Goal: Information Seeking & Learning: Learn about a topic

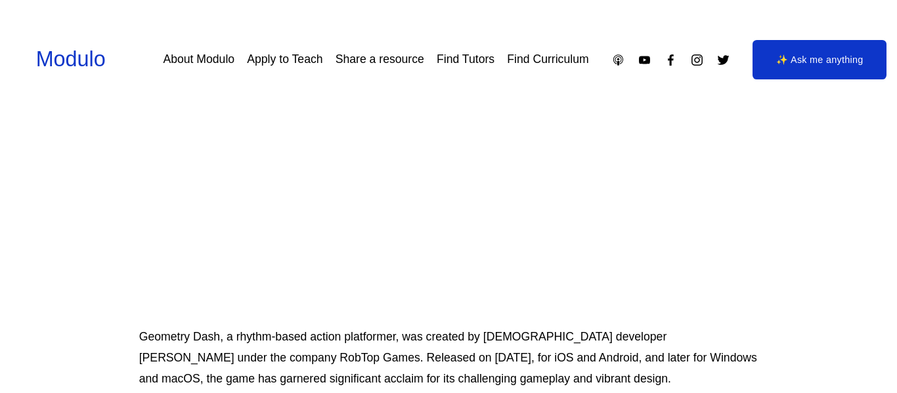
scroll to position [276, 0]
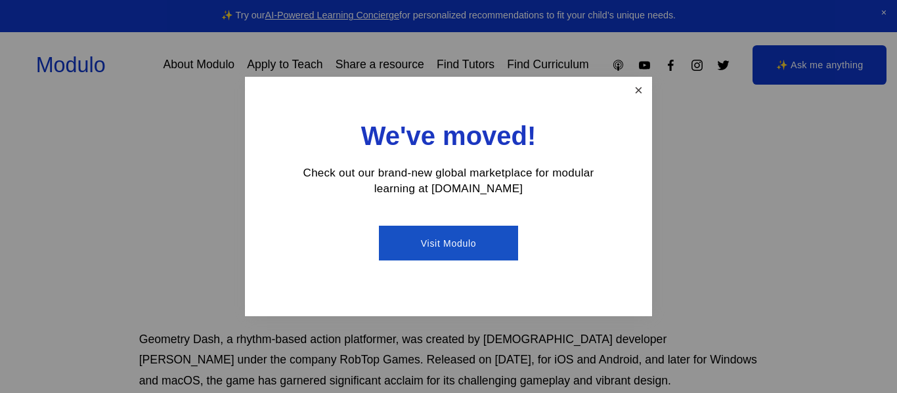
click at [628, 85] on link "Close" at bounding box center [638, 90] width 23 height 23
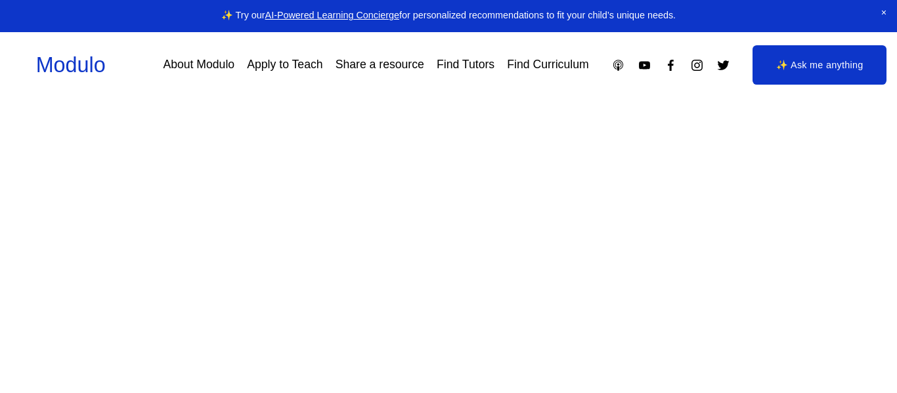
scroll to position [152, 0]
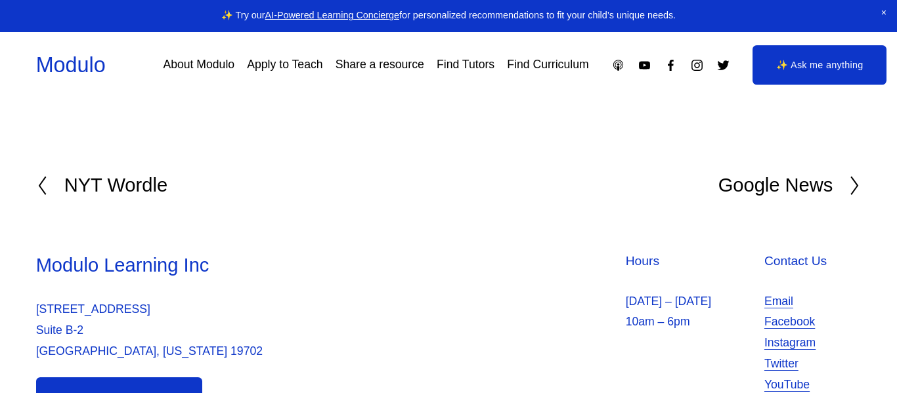
scroll to position [3952, 0]
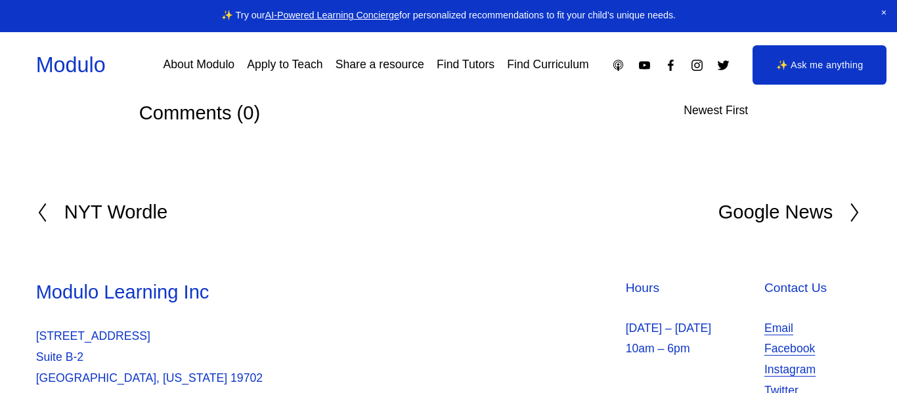
click at [802, 221] on h2 "Google News" at bounding box center [776, 212] width 115 height 19
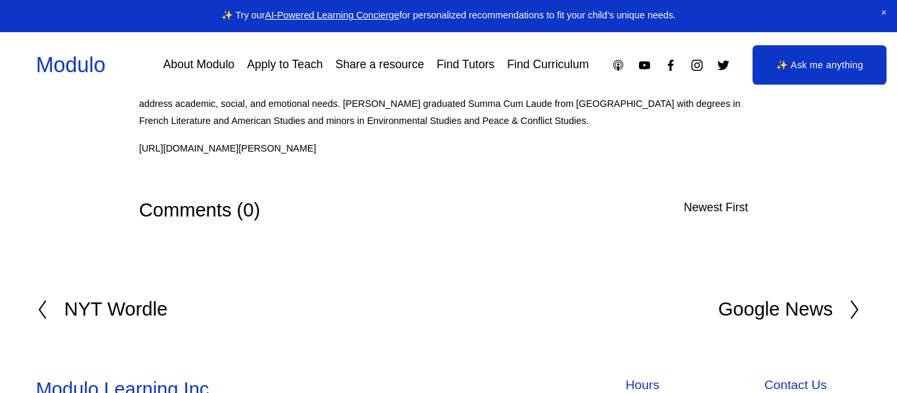
scroll to position [3714, 0]
